Goal: Download file/media

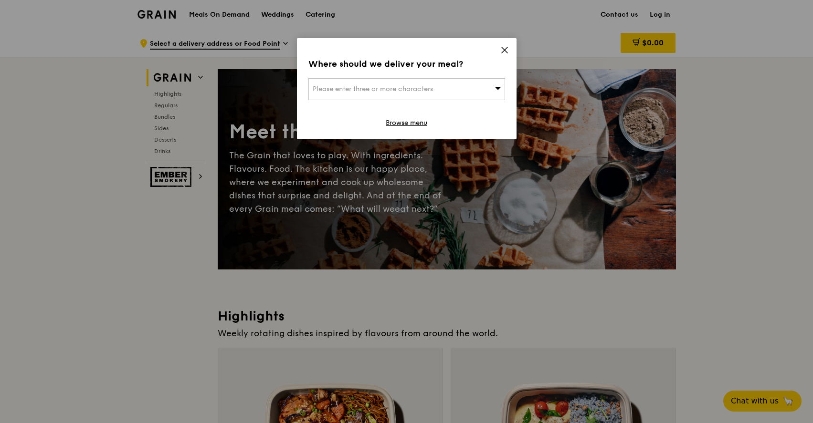
click at [503, 50] on icon at bounding box center [504, 50] width 6 height 6
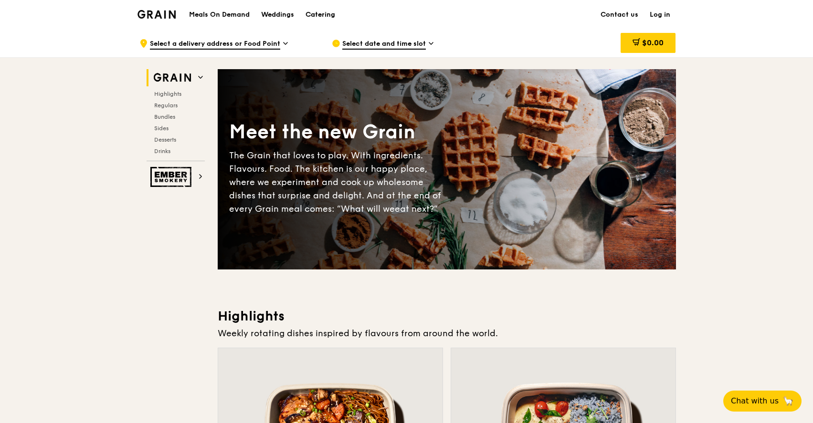
click at [316, 16] on div "Catering" at bounding box center [320, 14] width 30 height 29
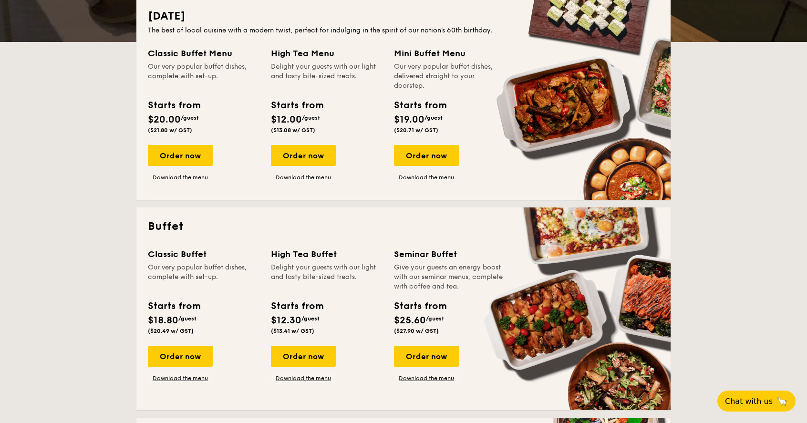
scroll to position [318, 0]
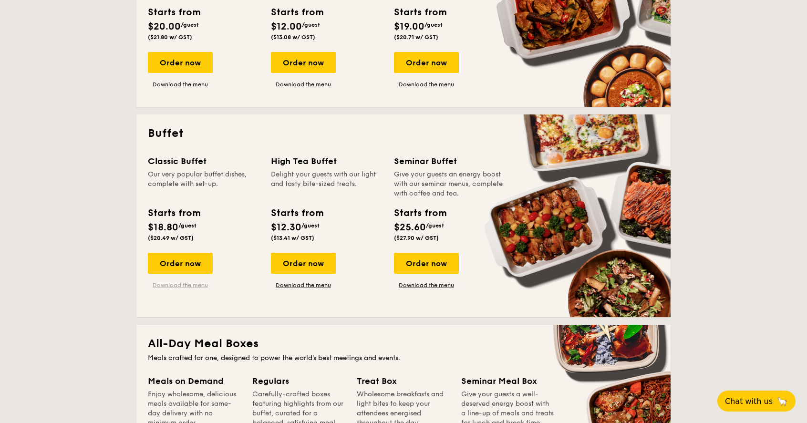
click at [185, 284] on link "Download the menu" at bounding box center [180, 285] width 65 height 8
